Goal: Task Accomplishment & Management: Manage account settings

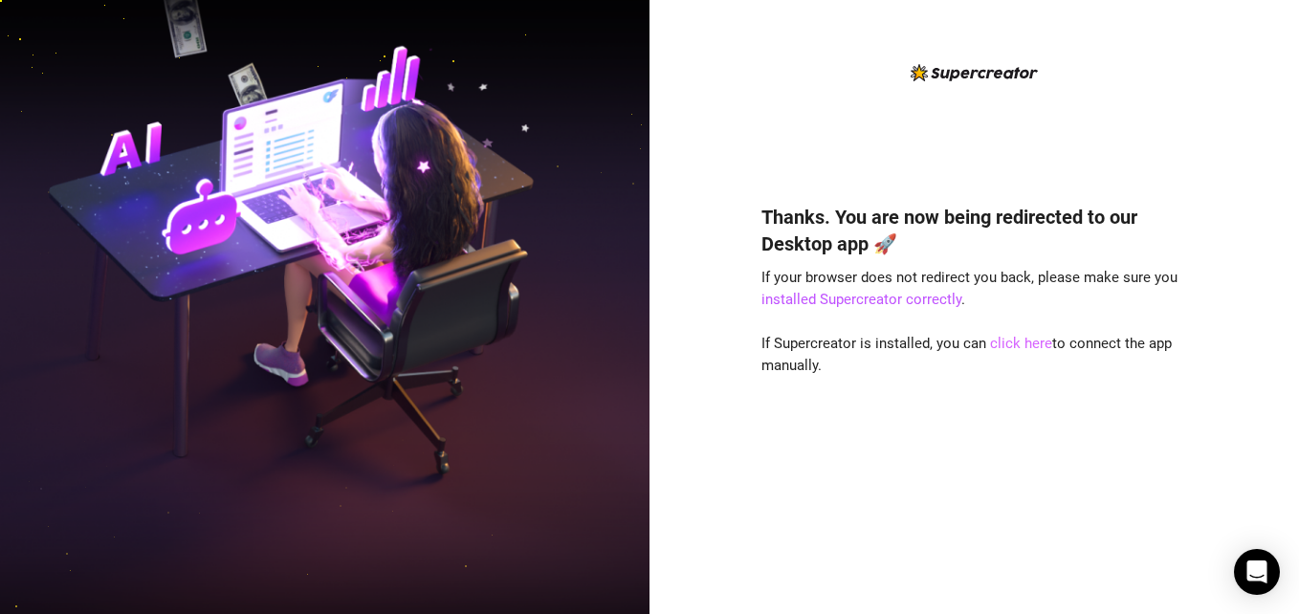
click at [1007, 343] on link "click here" at bounding box center [1021, 343] width 62 height 17
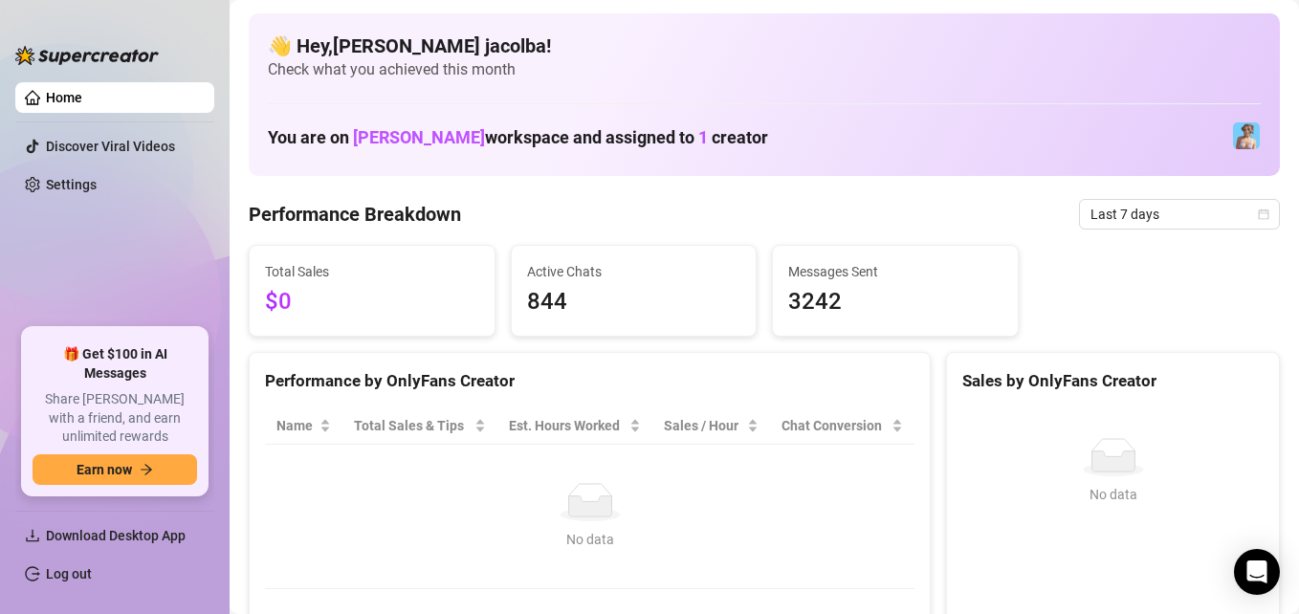
click at [57, 579] on link "Log out" at bounding box center [69, 573] width 46 height 15
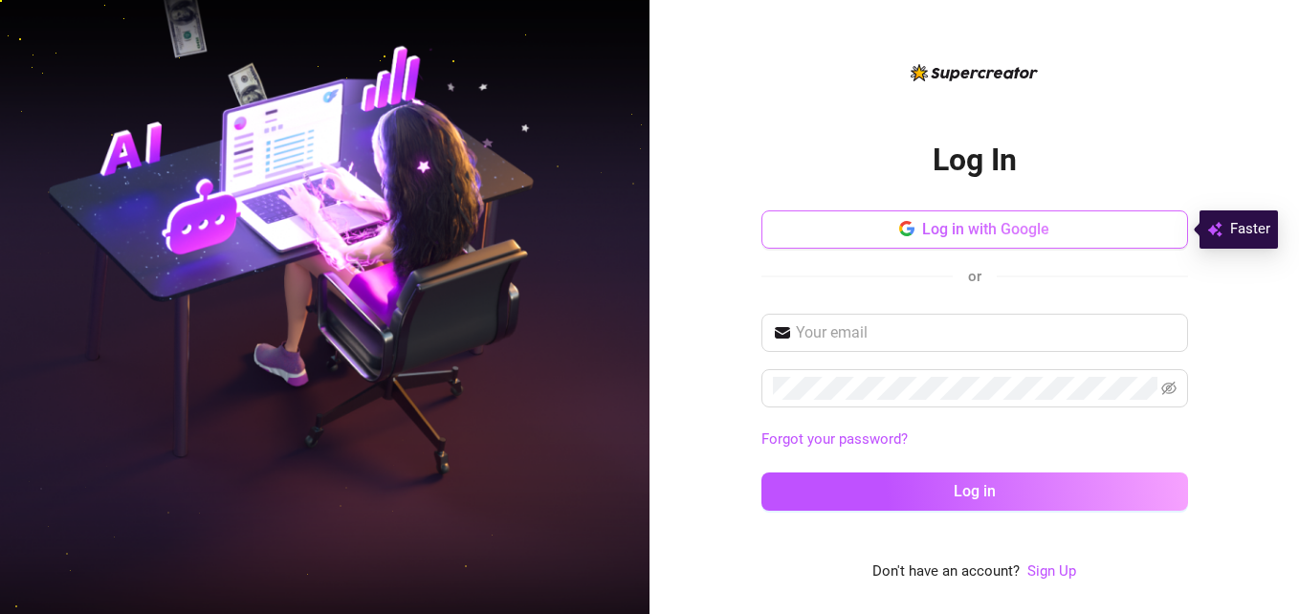
click at [985, 223] on span "Log in with Google" at bounding box center [985, 229] width 127 height 18
